Goal: Task Accomplishment & Management: Manage account settings

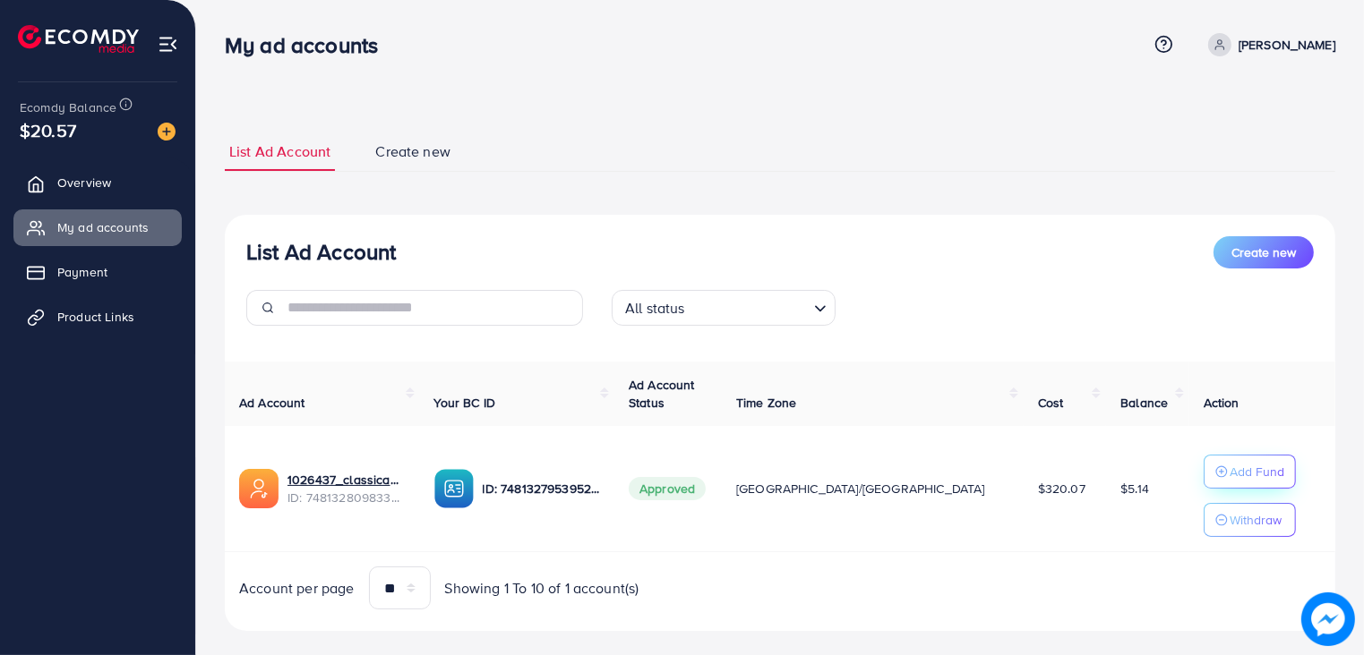
click at [1229, 462] on p "Add Fund" at bounding box center [1256, 471] width 55 height 21
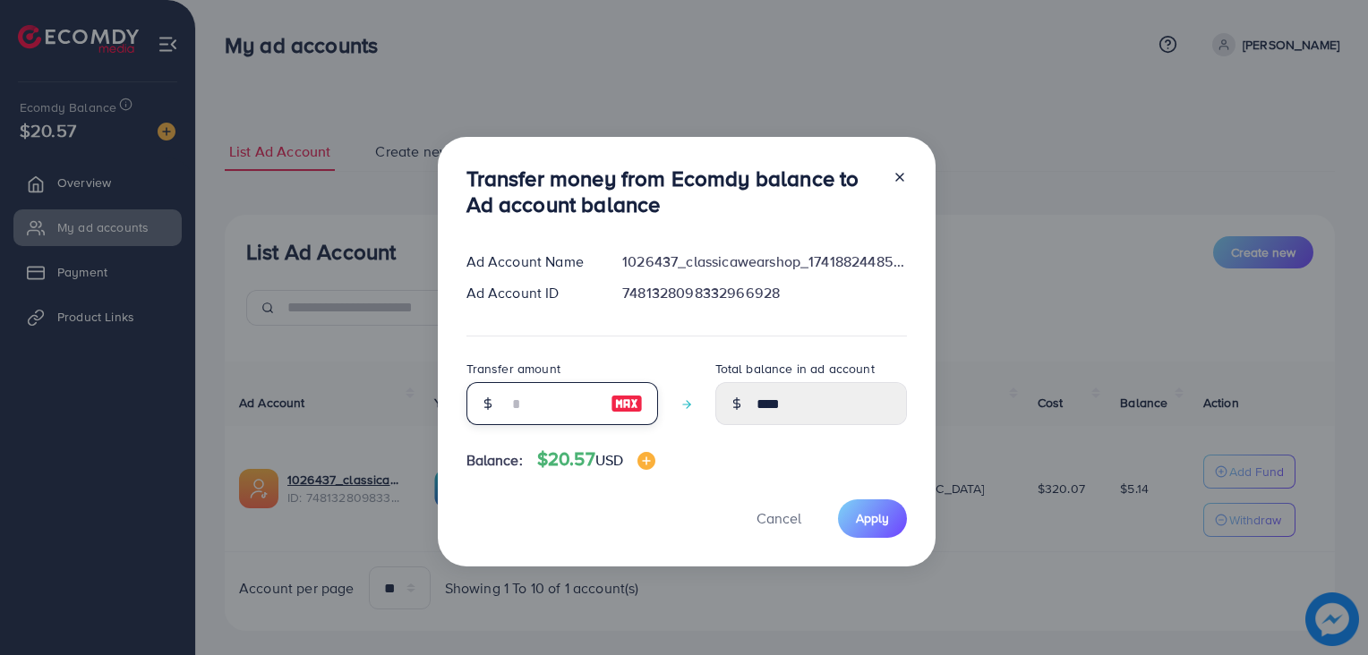
click at [523, 409] on input "number" at bounding box center [553, 403] width 90 height 43
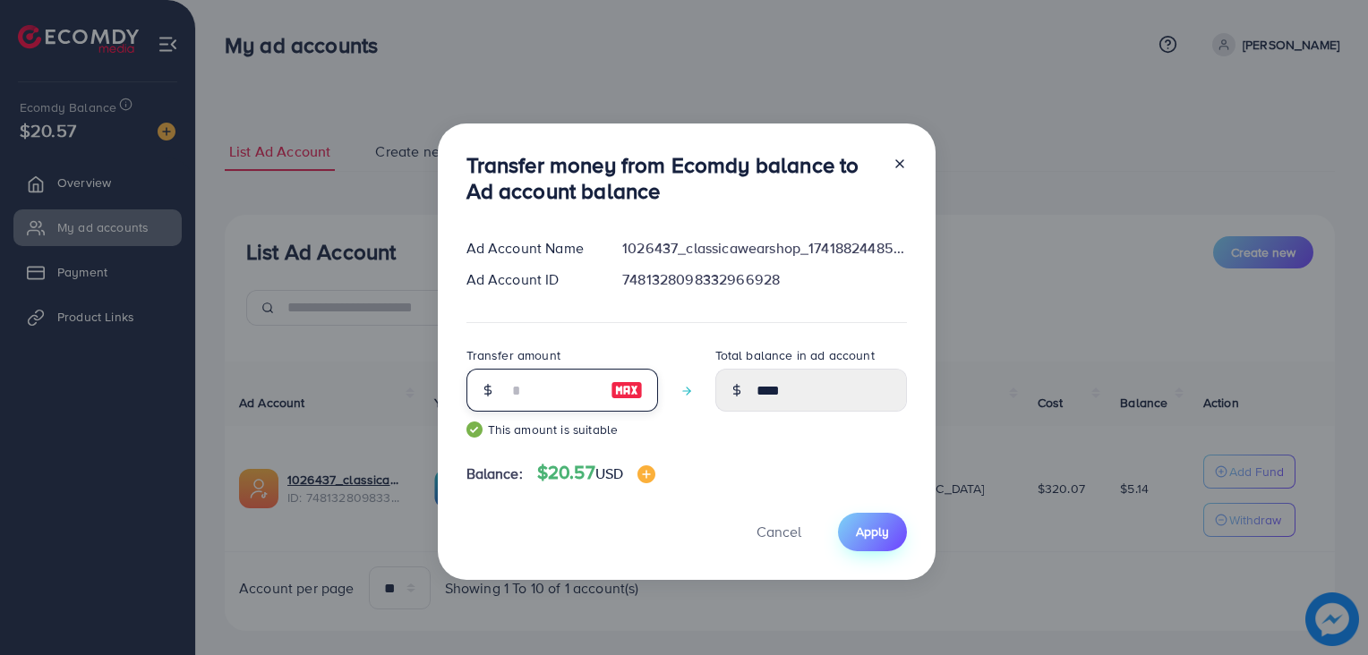
type input "**"
click at [877, 524] on span "Apply" at bounding box center [872, 532] width 33 height 18
